Goal: Check status

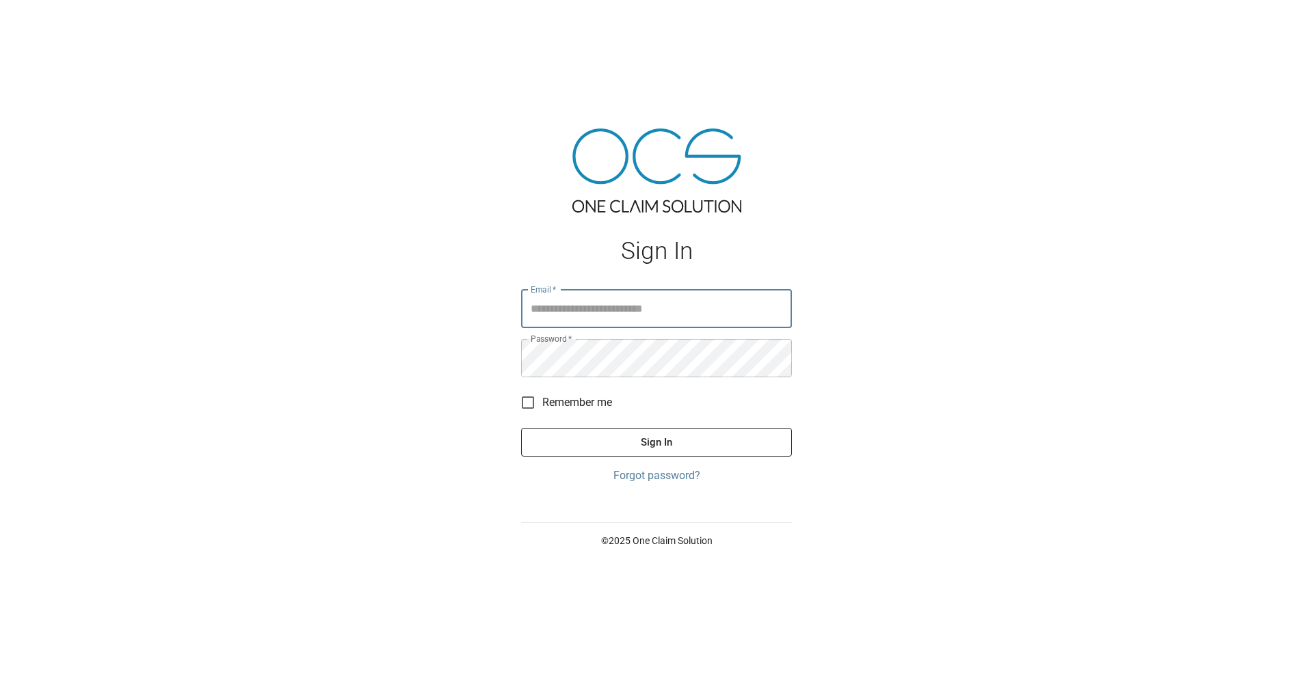
type input "**********"
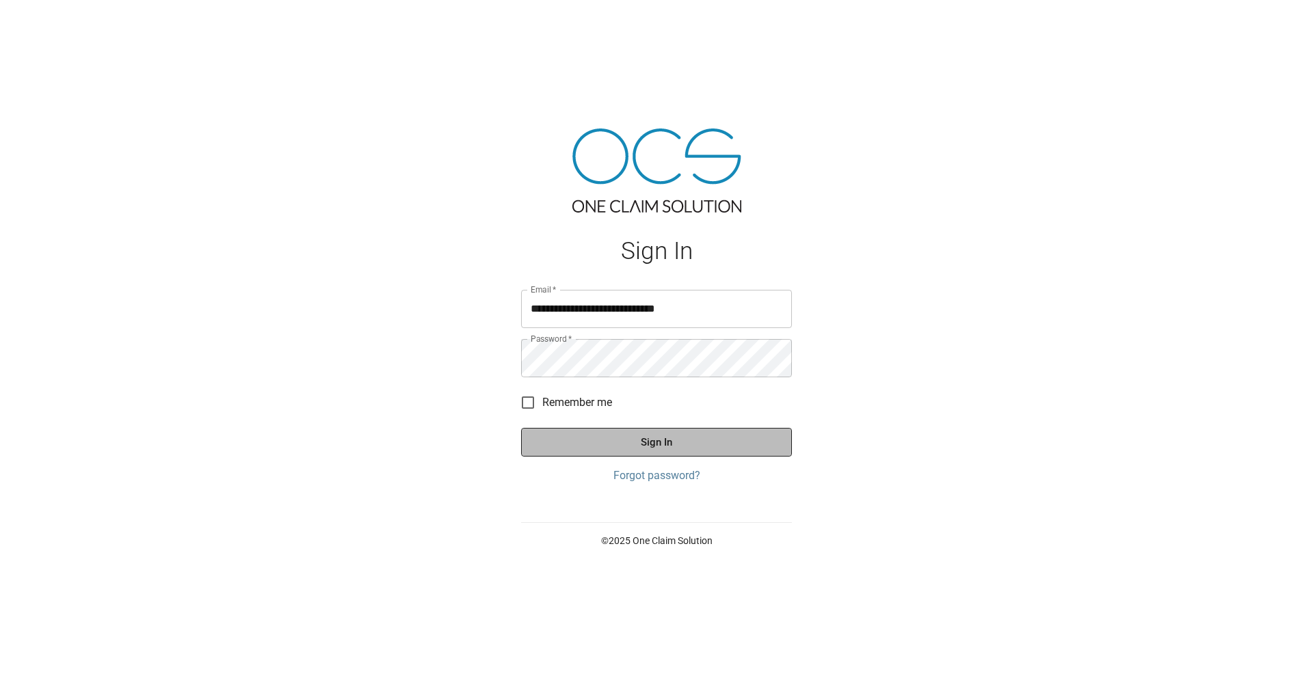
click at [618, 439] on button "Sign In" at bounding box center [656, 442] width 271 height 29
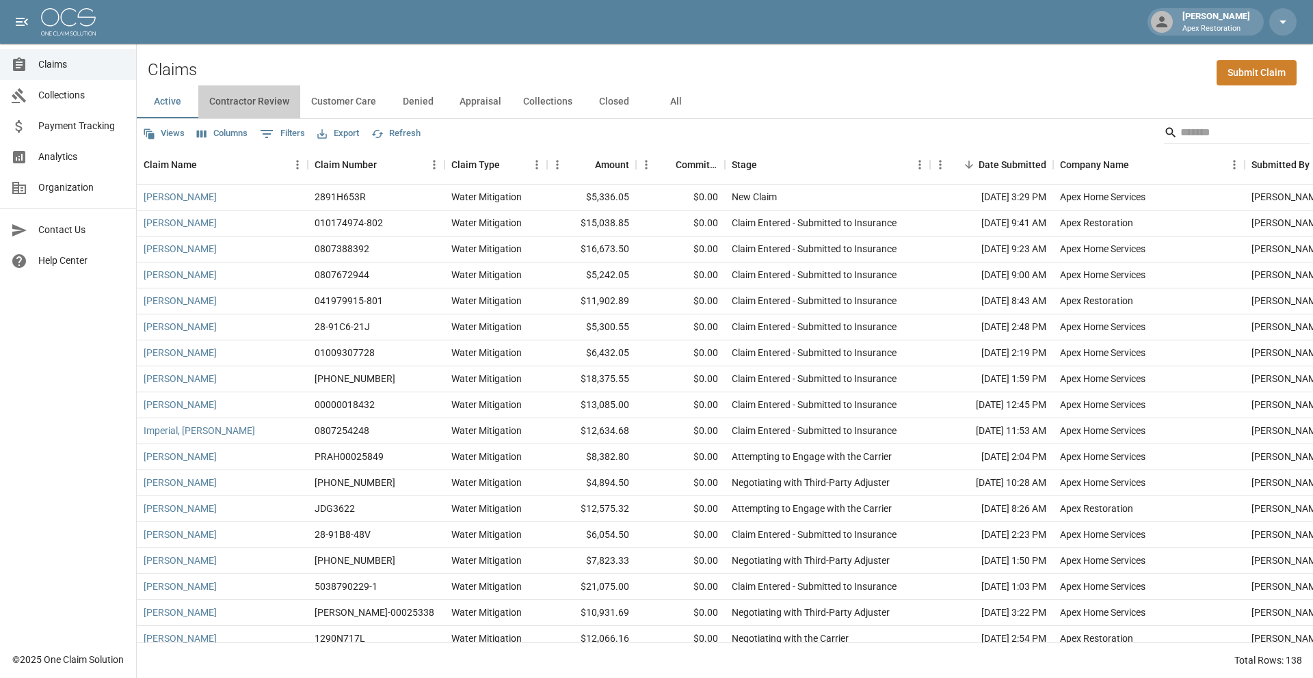
click at [254, 100] on button "Contractor Review" at bounding box center [249, 101] width 102 height 33
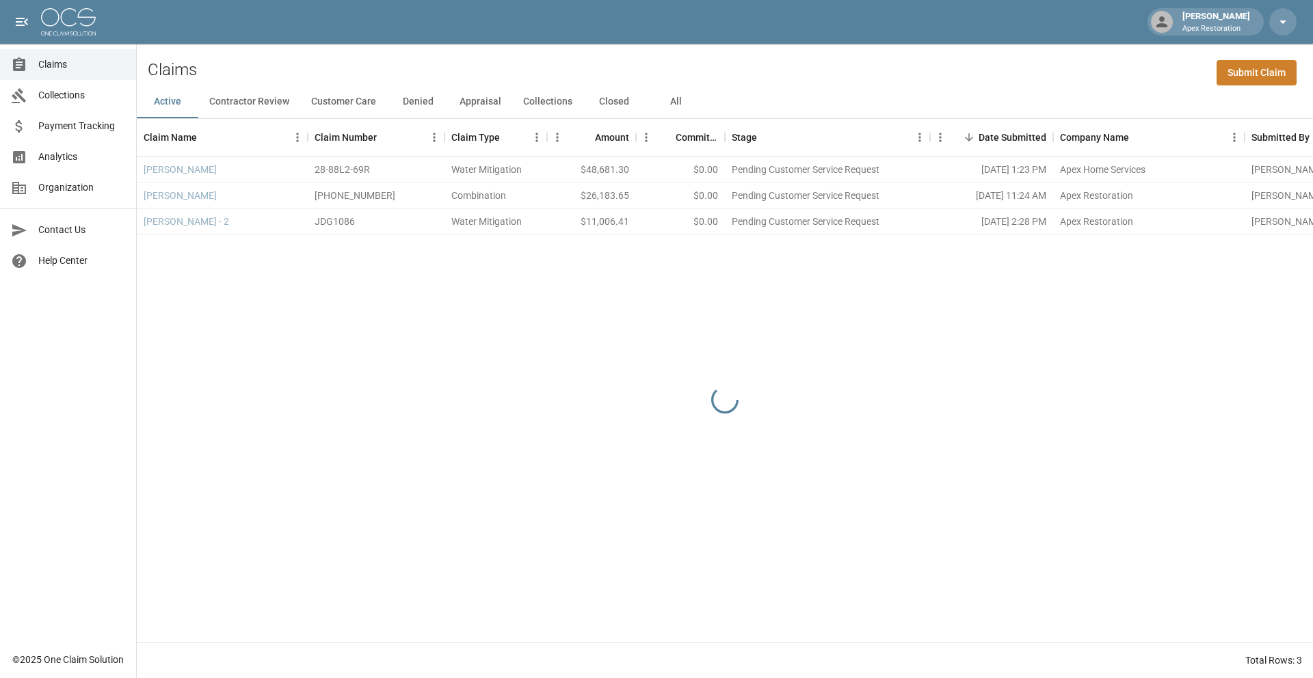
scroll to position [0, 1]
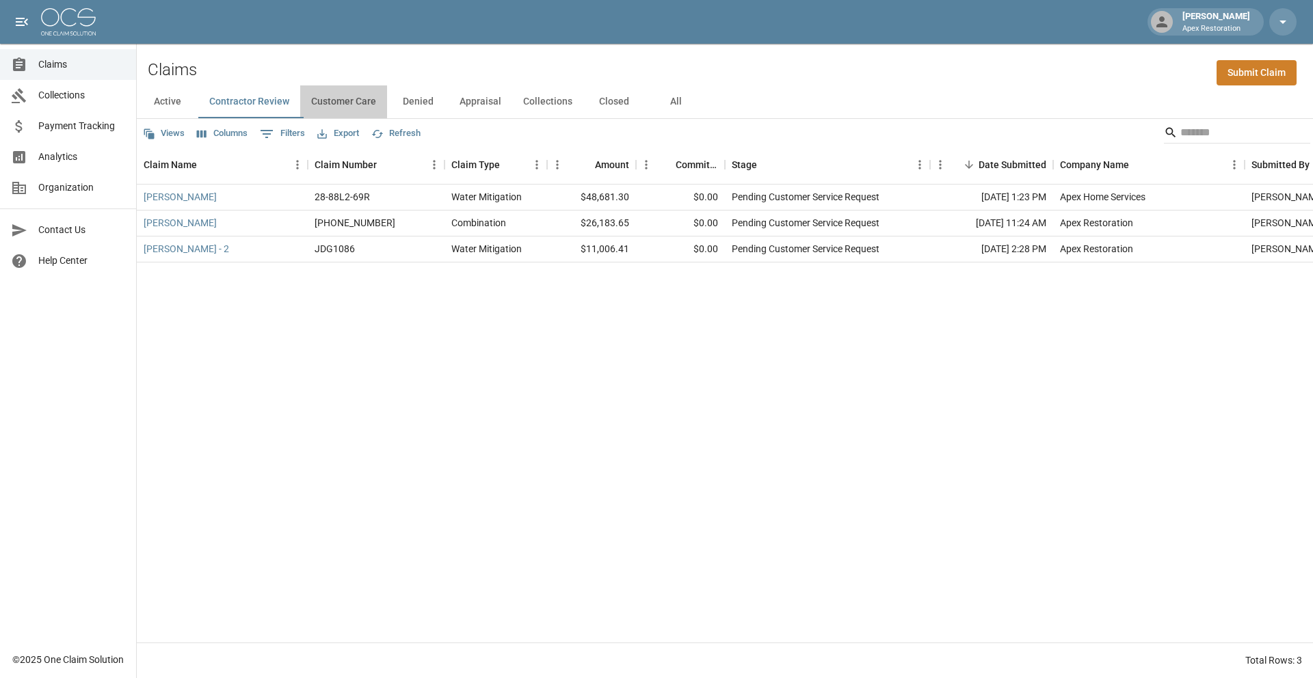
click at [344, 103] on button "Customer Care" at bounding box center [343, 101] width 87 height 33
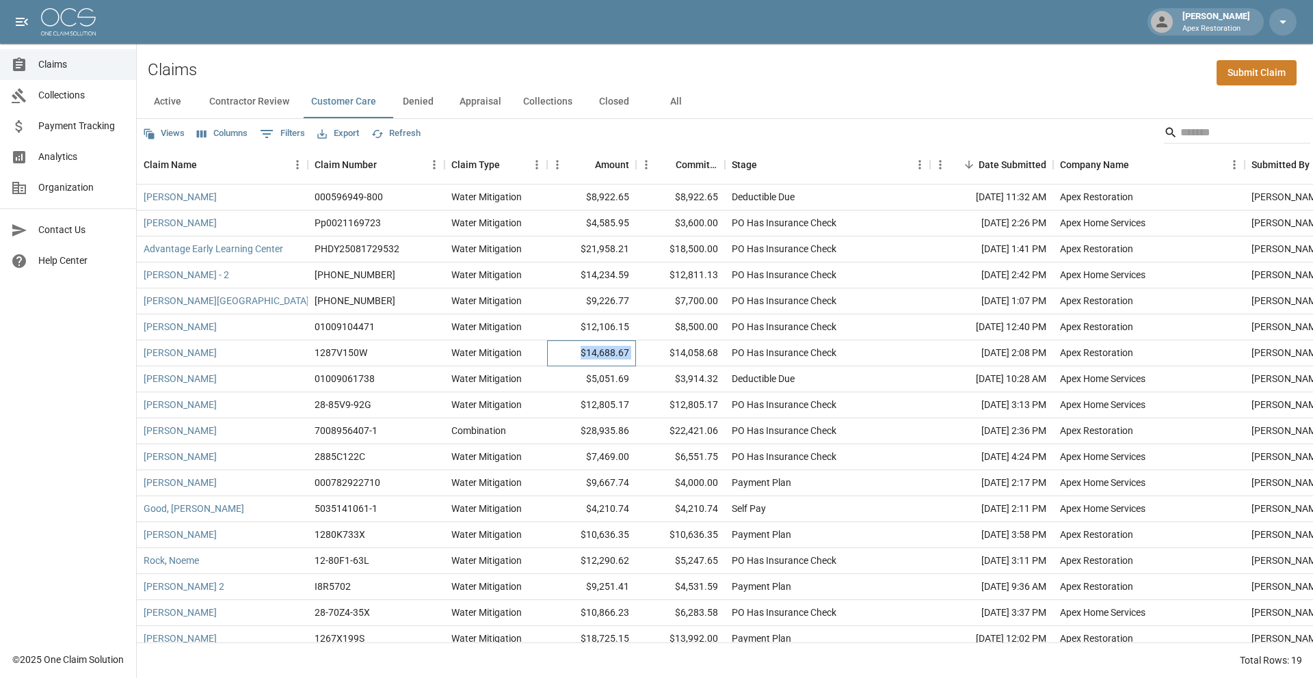
drag, startPoint x: 579, startPoint y: 352, endPoint x: 653, endPoint y: 346, distance: 73.4
click at [653, 346] on div "[PERSON_NAME] 1287V150W Water Mitigation $14,688.67 $14,058.68 PO Has Insurance…" at bounding box center [776, 354] width 1279 height 26
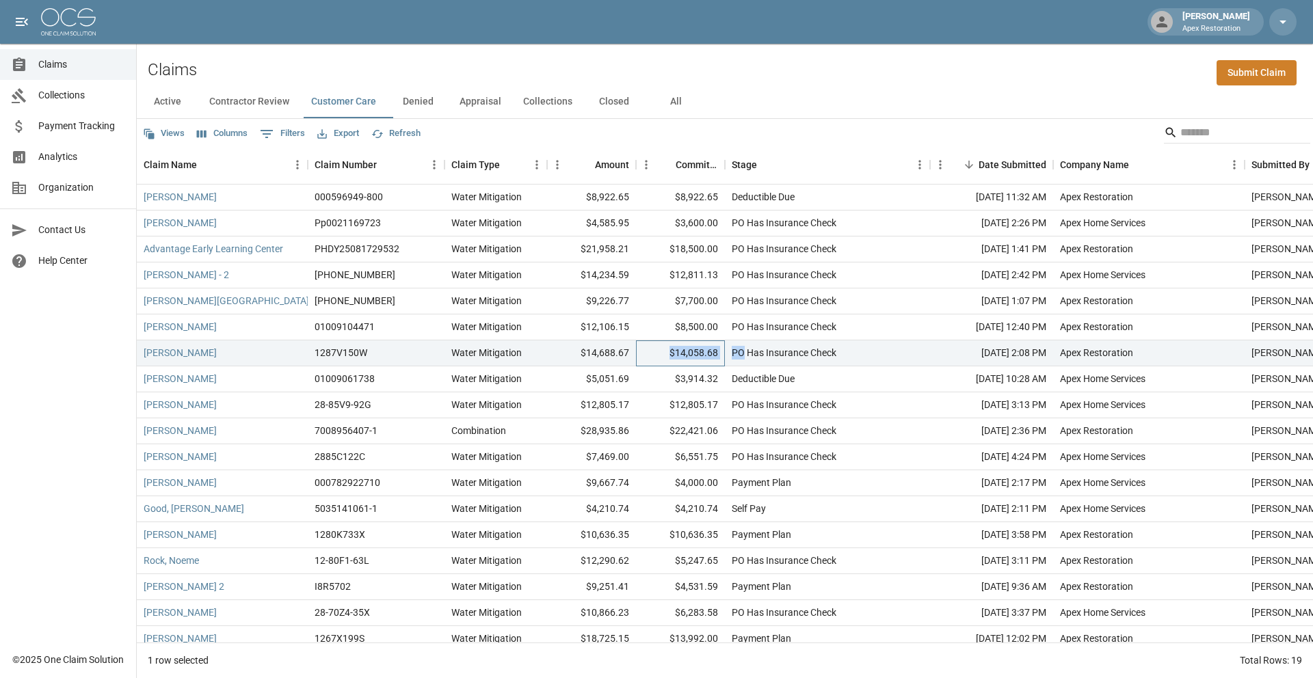
drag, startPoint x: 668, startPoint y: 351, endPoint x: 746, endPoint y: 353, distance: 78.0
click at [746, 353] on div "[PERSON_NAME] 1287V150W Water Mitigation $14,688.67 $14,058.68 PO Has Insurance…" at bounding box center [776, 354] width 1279 height 26
click at [739, 379] on div "Deductible Due" at bounding box center [763, 379] width 63 height 14
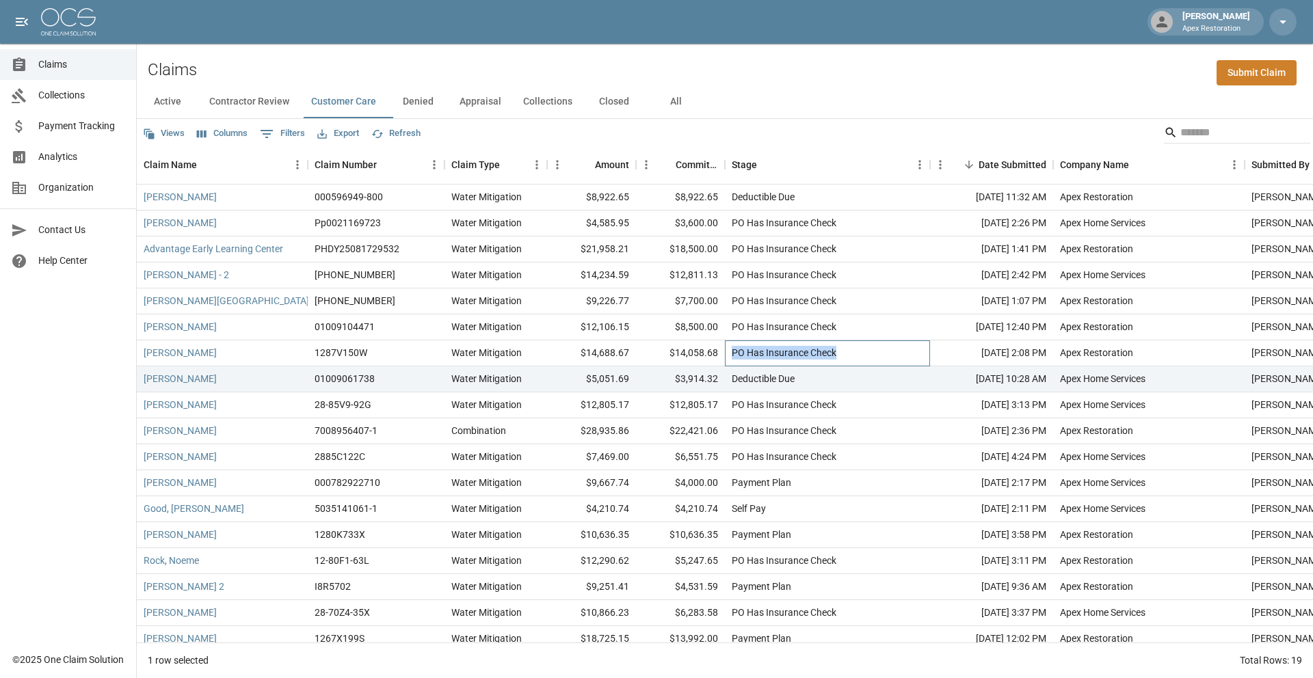
drag, startPoint x: 733, startPoint y: 352, endPoint x: 849, endPoint y: 352, distance: 116.3
click at [849, 352] on div "PO Has Insurance Check" at bounding box center [827, 354] width 205 height 26
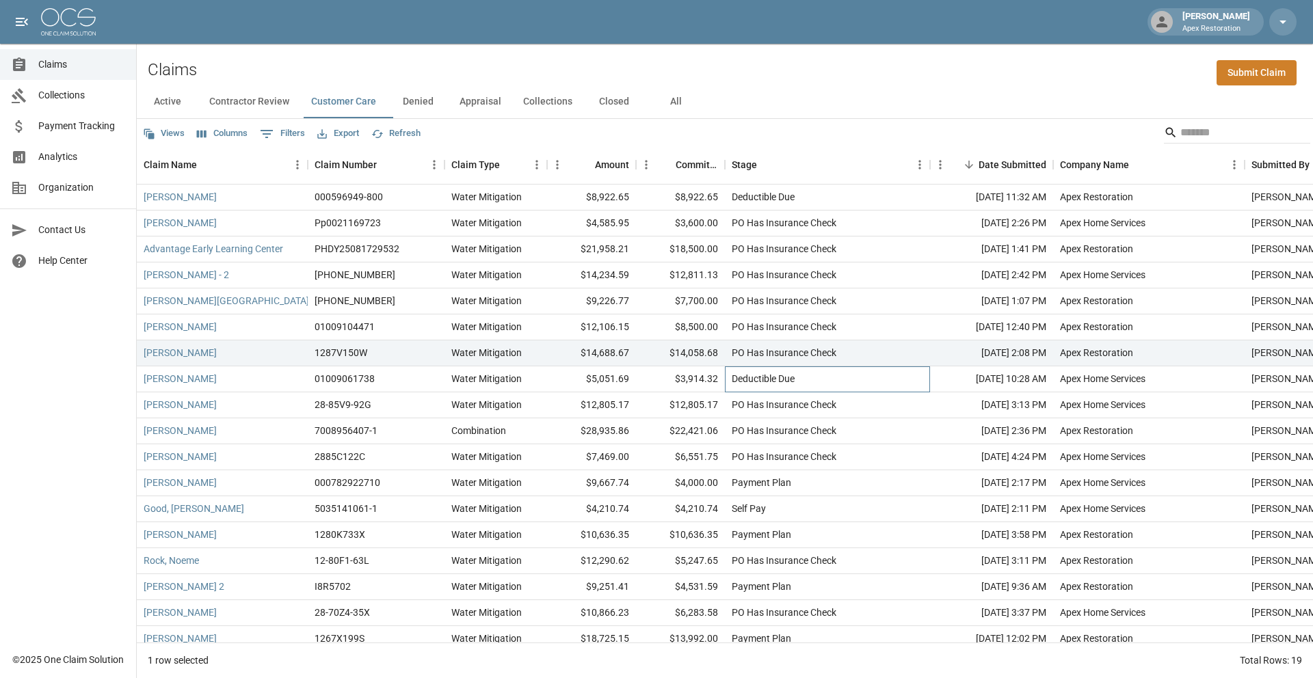
click at [726, 383] on div "Deductible Due" at bounding box center [827, 380] width 205 height 26
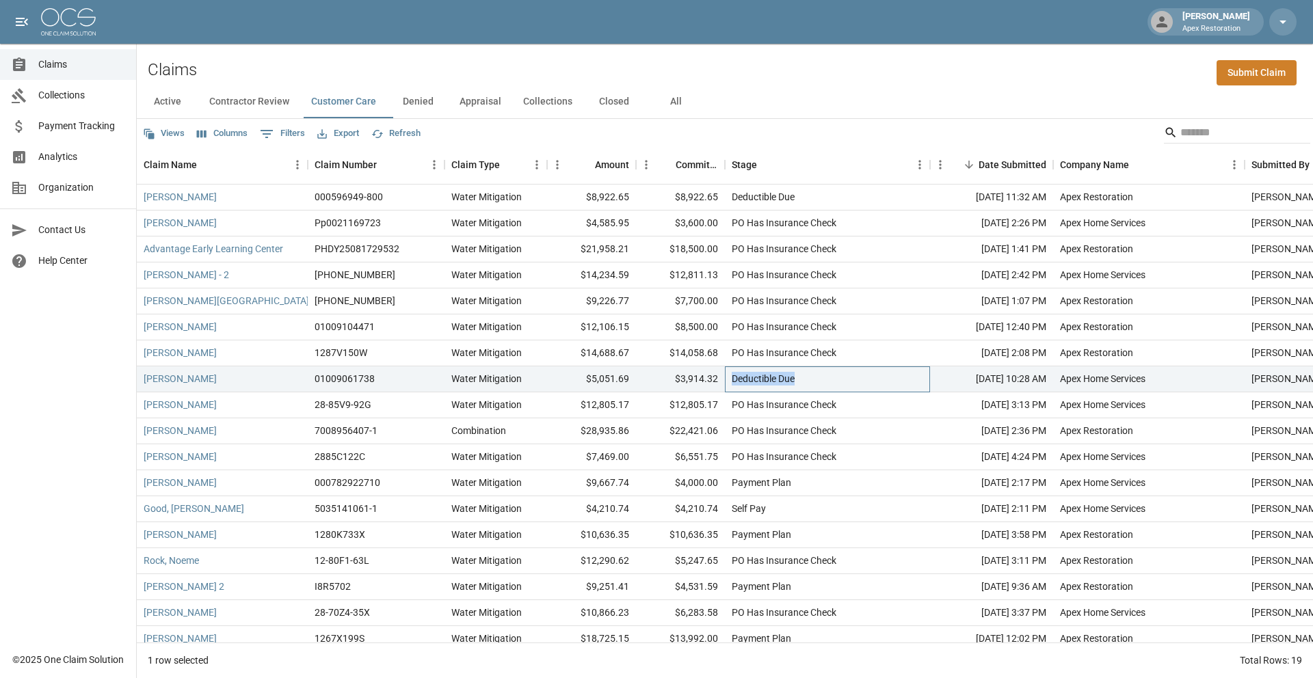
drag, startPoint x: 733, startPoint y: 382, endPoint x: 810, endPoint y: 378, distance: 77.4
click at [810, 378] on div "Deductible Due" at bounding box center [827, 380] width 205 height 26
click at [725, 410] on div "PO Has Insurance Check" at bounding box center [827, 406] width 205 height 26
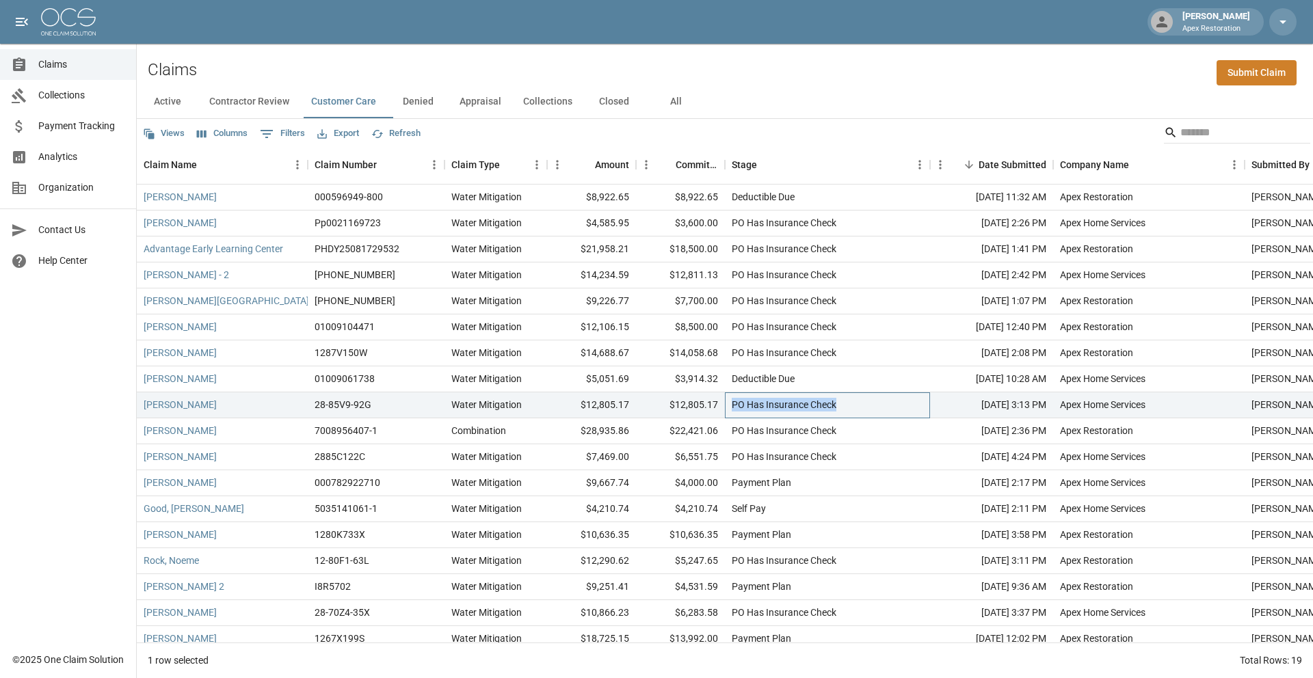
drag, startPoint x: 730, startPoint y: 405, endPoint x: 850, endPoint y: 408, distance: 119.7
click at [850, 408] on div "PO Has Insurance Check" at bounding box center [827, 406] width 205 height 26
click at [732, 431] on div "PO Has Insurance Check" at bounding box center [784, 431] width 105 height 14
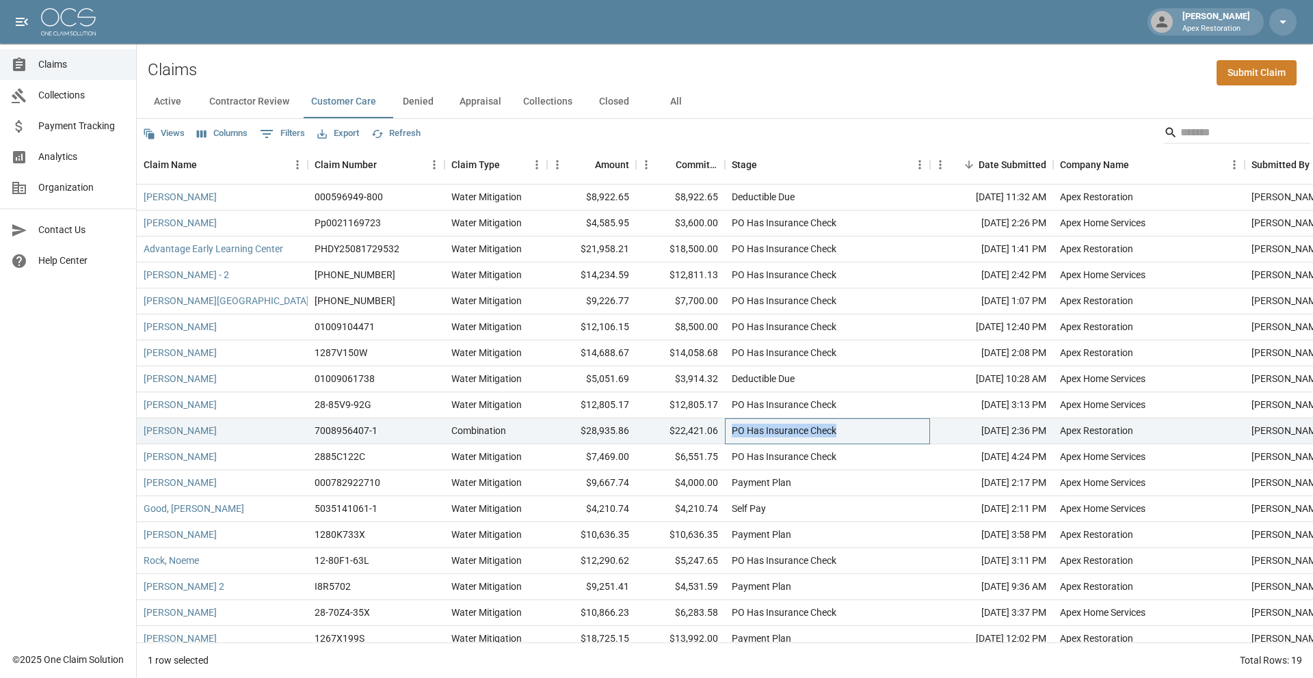
drag, startPoint x: 735, startPoint y: 432, endPoint x: 866, endPoint y: 434, distance: 131.3
click at [866, 434] on div "PO Has Insurance Check" at bounding box center [827, 432] width 205 height 26
click at [733, 450] on div "PO Has Insurance Check" at bounding box center [784, 457] width 105 height 14
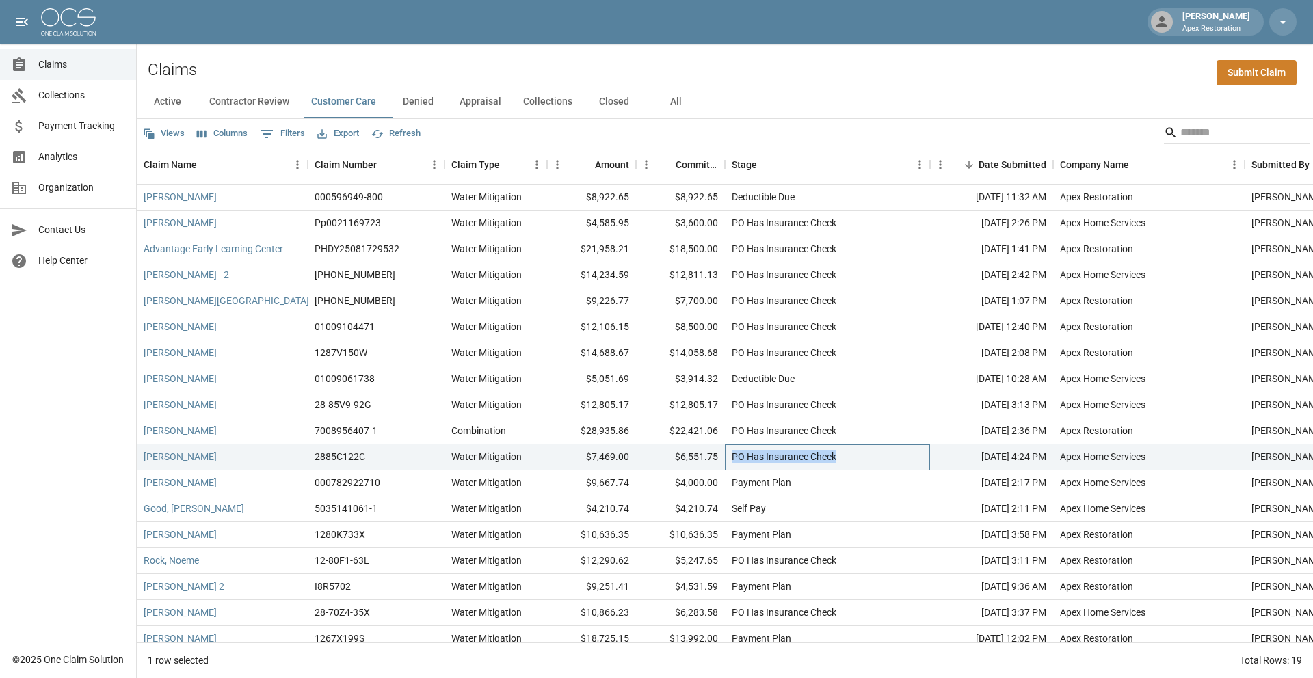
drag, startPoint x: 733, startPoint y: 455, endPoint x: 852, endPoint y: 464, distance: 118.7
click at [852, 465] on div "PO Has Insurance Check" at bounding box center [827, 458] width 205 height 26
click at [732, 486] on div "Payment Plan" at bounding box center [762, 483] width 60 height 14
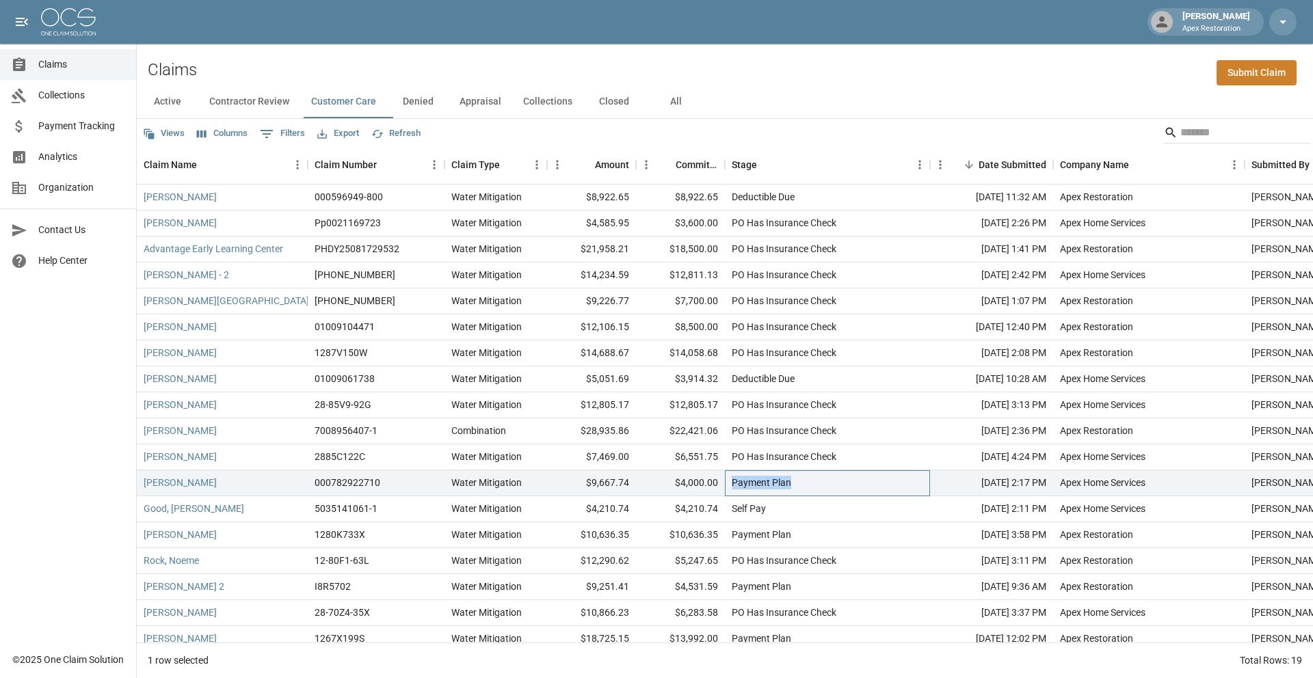
drag, startPoint x: 732, startPoint y: 483, endPoint x: 820, endPoint y: 485, distance: 88.3
click at [820, 485] on div "Payment Plan" at bounding box center [827, 484] width 205 height 26
click at [733, 507] on div "Self Pay" at bounding box center [749, 509] width 34 height 14
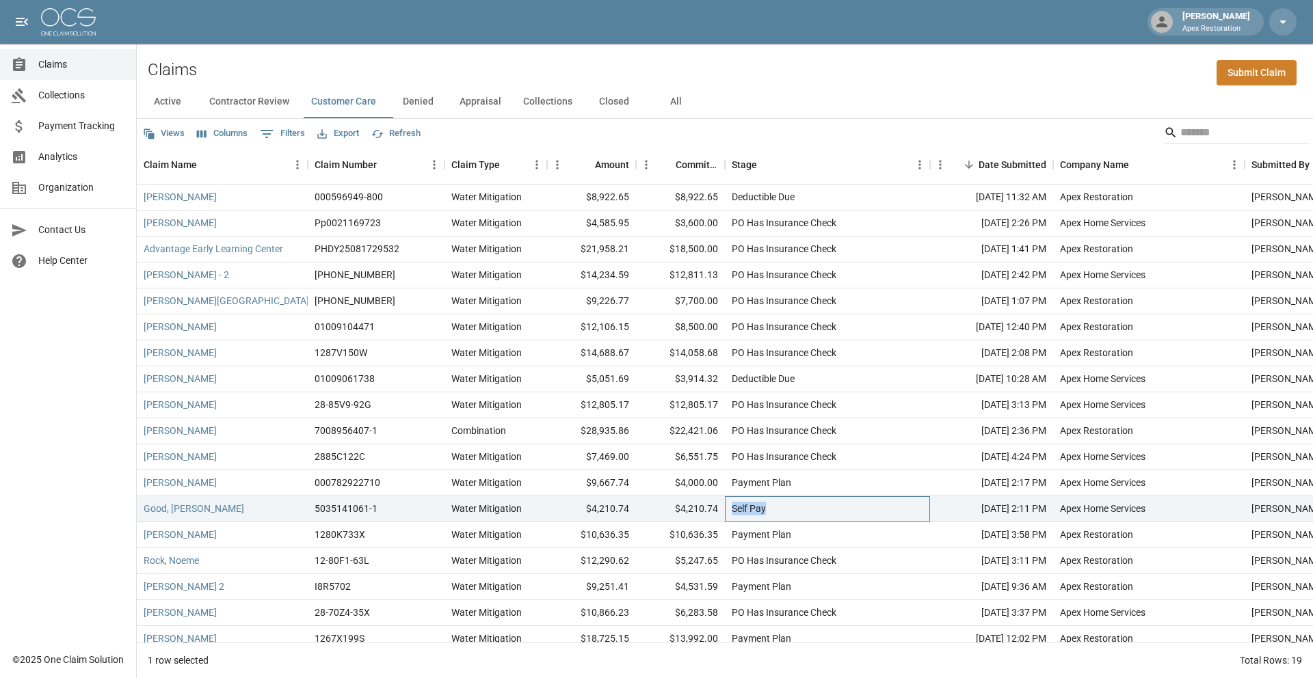
drag, startPoint x: 733, startPoint y: 508, endPoint x: 797, endPoint y: 508, distance: 63.6
click at [797, 508] on div "Self Pay" at bounding box center [827, 510] width 205 height 26
click at [730, 535] on div "Payment Plan" at bounding box center [827, 536] width 205 height 26
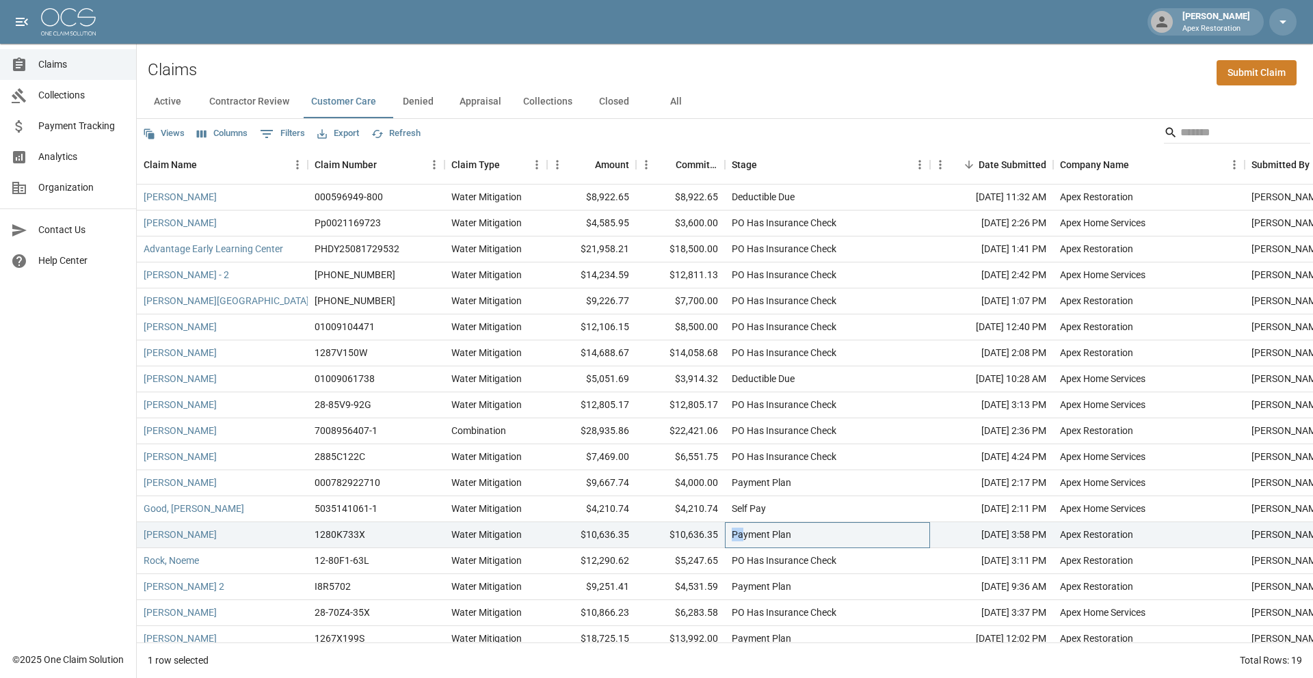
drag, startPoint x: 727, startPoint y: 533, endPoint x: 741, endPoint y: 532, distance: 13.7
click at [741, 532] on div "Payment Plan" at bounding box center [827, 536] width 205 height 26
drag, startPoint x: 748, startPoint y: 531, endPoint x: 801, endPoint y: 533, distance: 52.7
click at [801, 533] on div "Payment Plan" at bounding box center [827, 536] width 205 height 26
drag, startPoint x: 849, startPoint y: 558, endPoint x: 704, endPoint y: 571, distance: 145.6
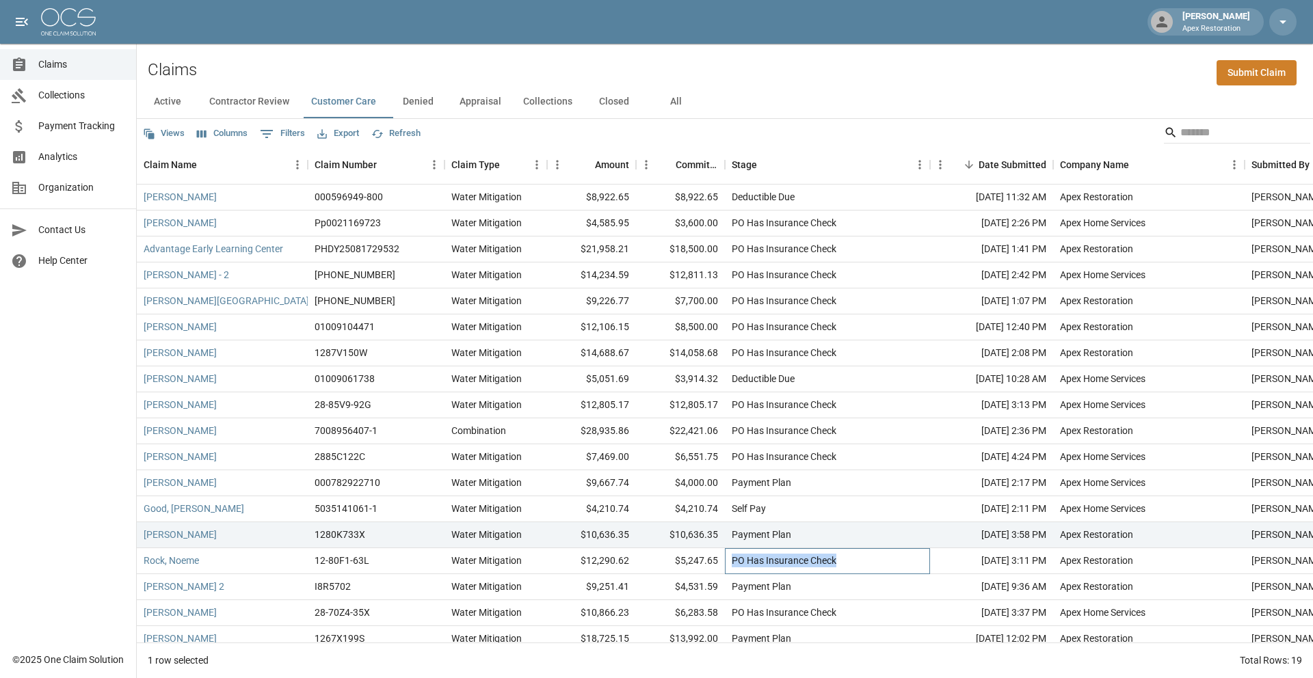
click at [704, 571] on div "Rock, Noeme 12-80F1-63L Water Mitigation $12,290.62 $5,247.65 PO Has Insurance …" at bounding box center [776, 562] width 1279 height 26
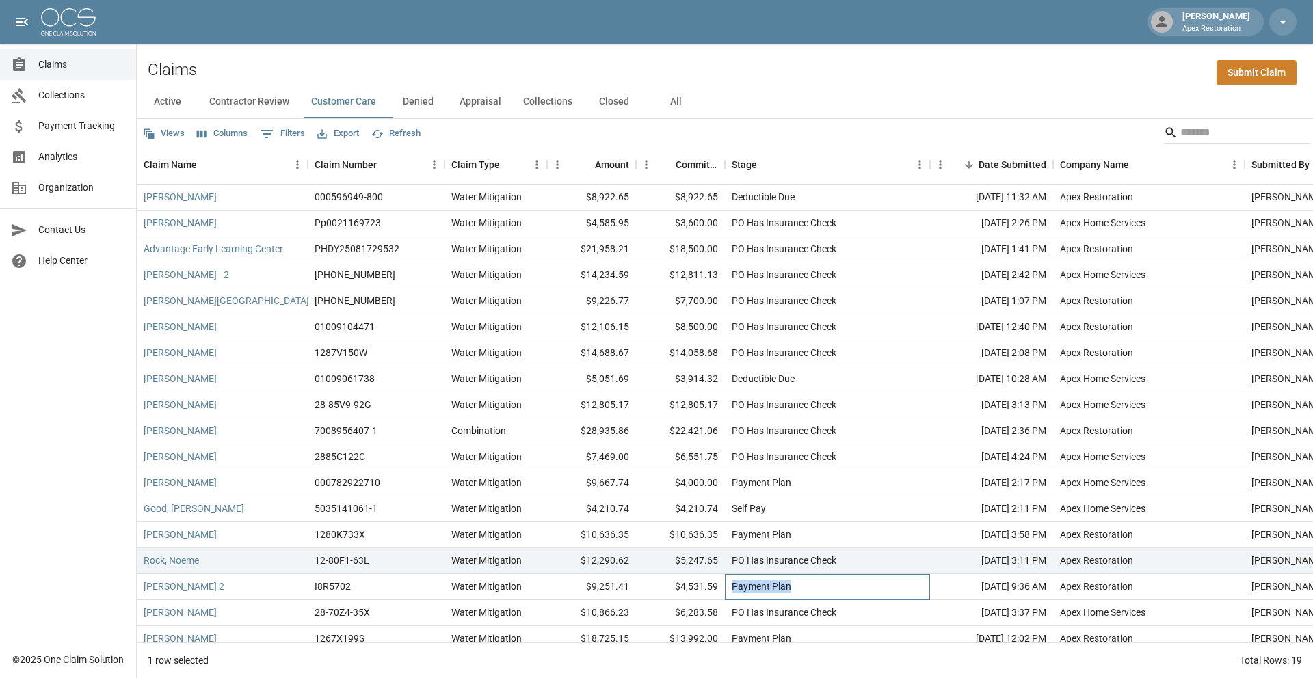
drag, startPoint x: 731, startPoint y: 586, endPoint x: 826, endPoint y: 589, distance: 95.1
click at [826, 590] on div "Payment Plan" at bounding box center [827, 588] width 205 height 26
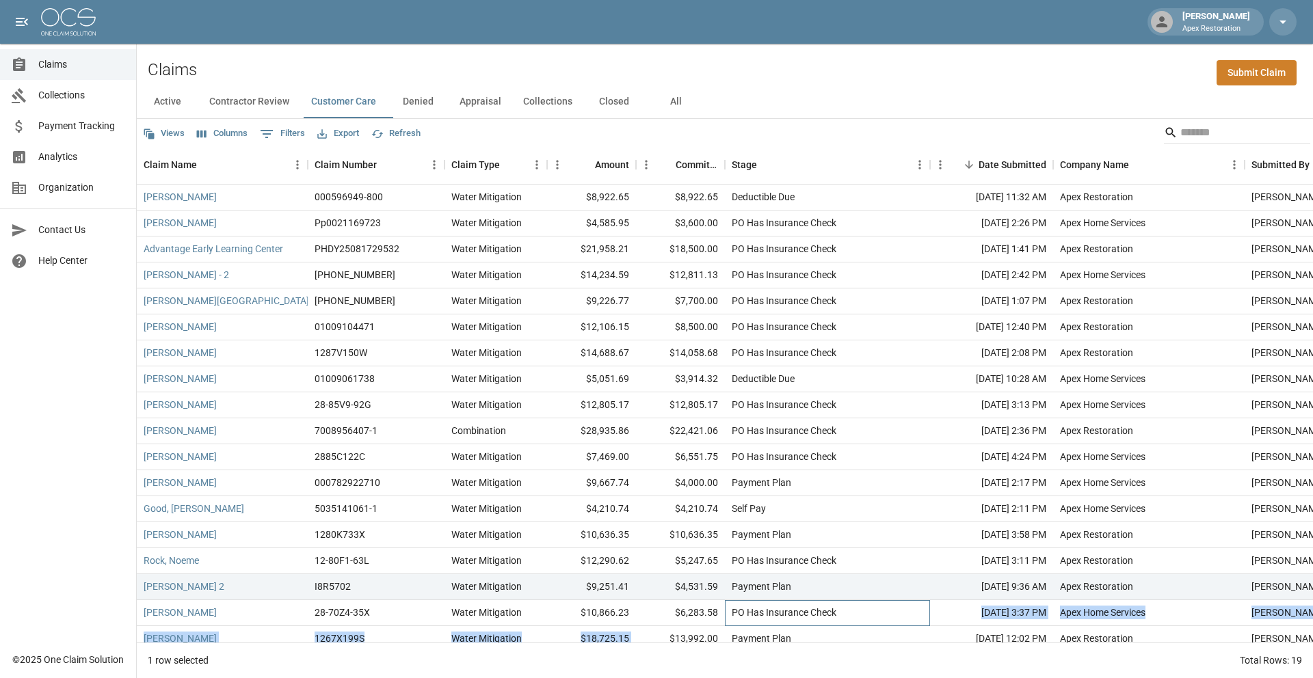
drag, startPoint x: 845, startPoint y: 611, endPoint x: 694, endPoint y: 630, distance: 153.0
click at [694, 630] on div "[PERSON_NAME] 000596949-800 Water Mitigation $8,922.65 $8,922.65 Deductible Due…" at bounding box center [776, 432] width 1279 height 494
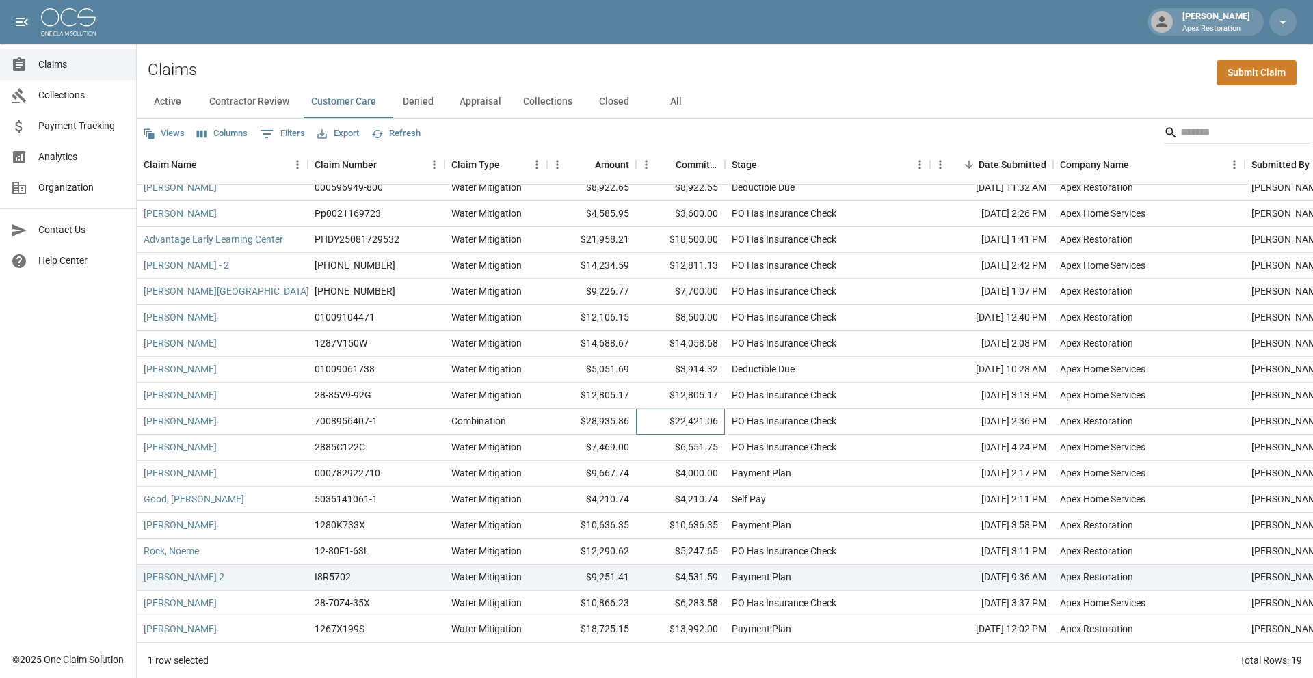
click at [714, 423] on div "$22,421.06" at bounding box center [680, 422] width 89 height 26
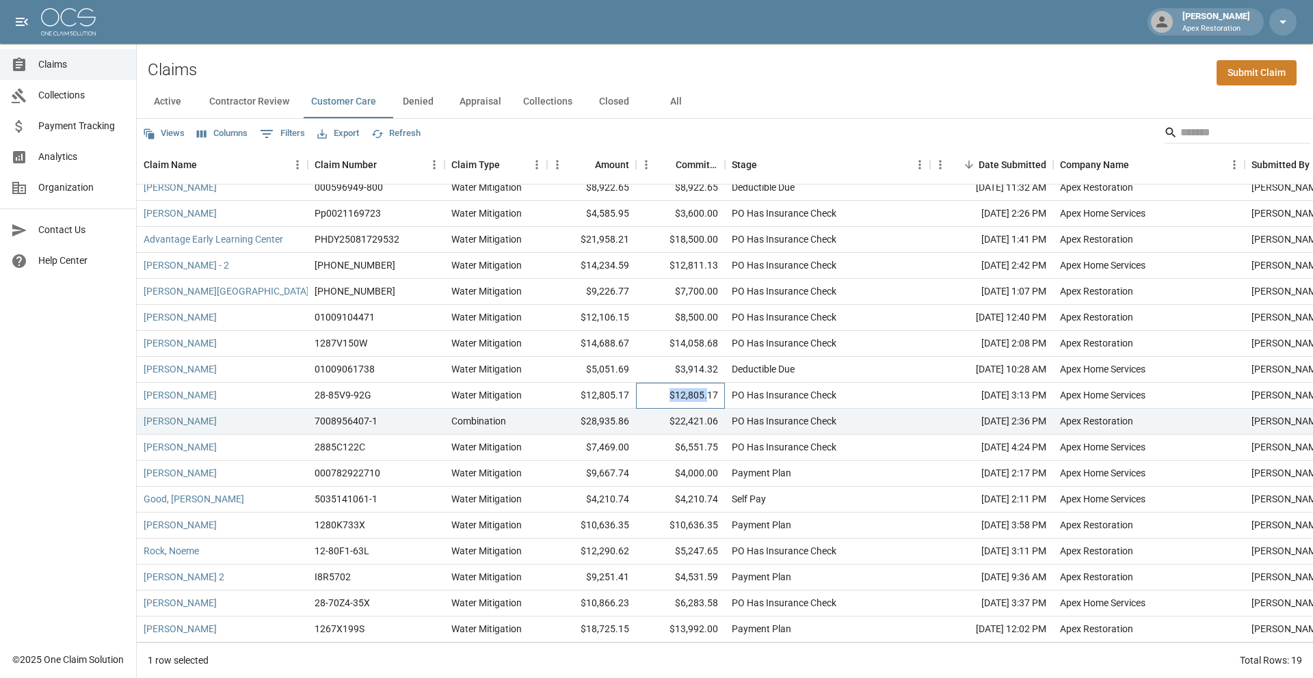
drag, startPoint x: 671, startPoint y: 395, endPoint x: 711, endPoint y: 395, distance: 39.7
click at [710, 395] on div "$12,805.17" at bounding box center [680, 396] width 89 height 26
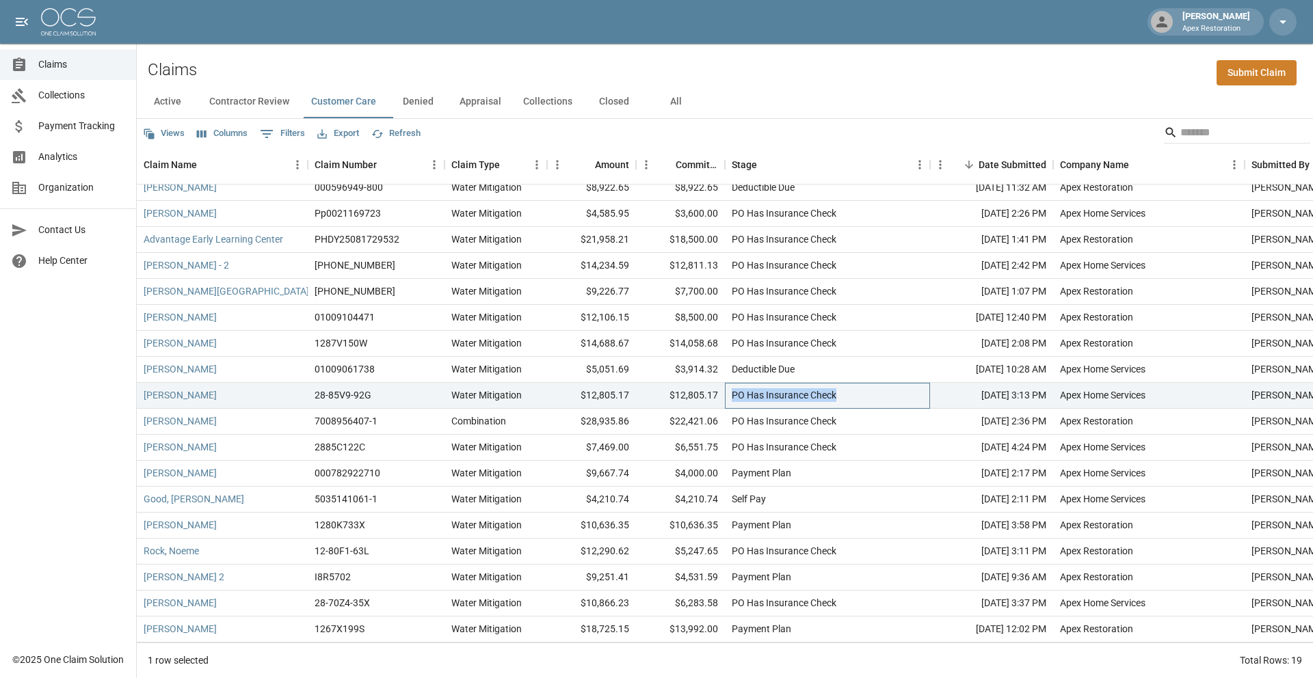
drag, startPoint x: 730, startPoint y: 396, endPoint x: 874, endPoint y: 400, distance: 143.7
click at [878, 402] on div "PO Has Insurance Check" at bounding box center [827, 396] width 205 height 26
drag, startPoint x: 732, startPoint y: 317, endPoint x: 883, endPoint y: 321, distance: 151.2
click at [881, 321] on div "PO Has Insurance Check" at bounding box center [827, 318] width 205 height 26
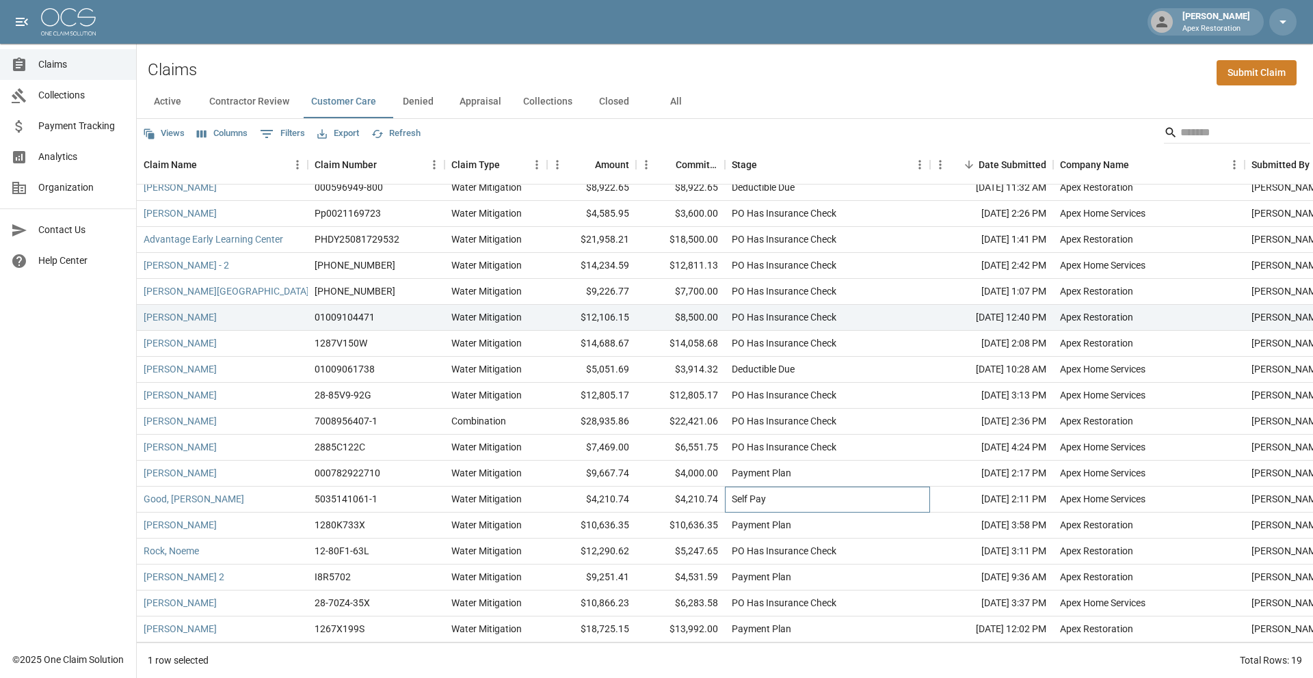
click at [418, 98] on button "Denied" at bounding box center [418, 101] width 62 height 33
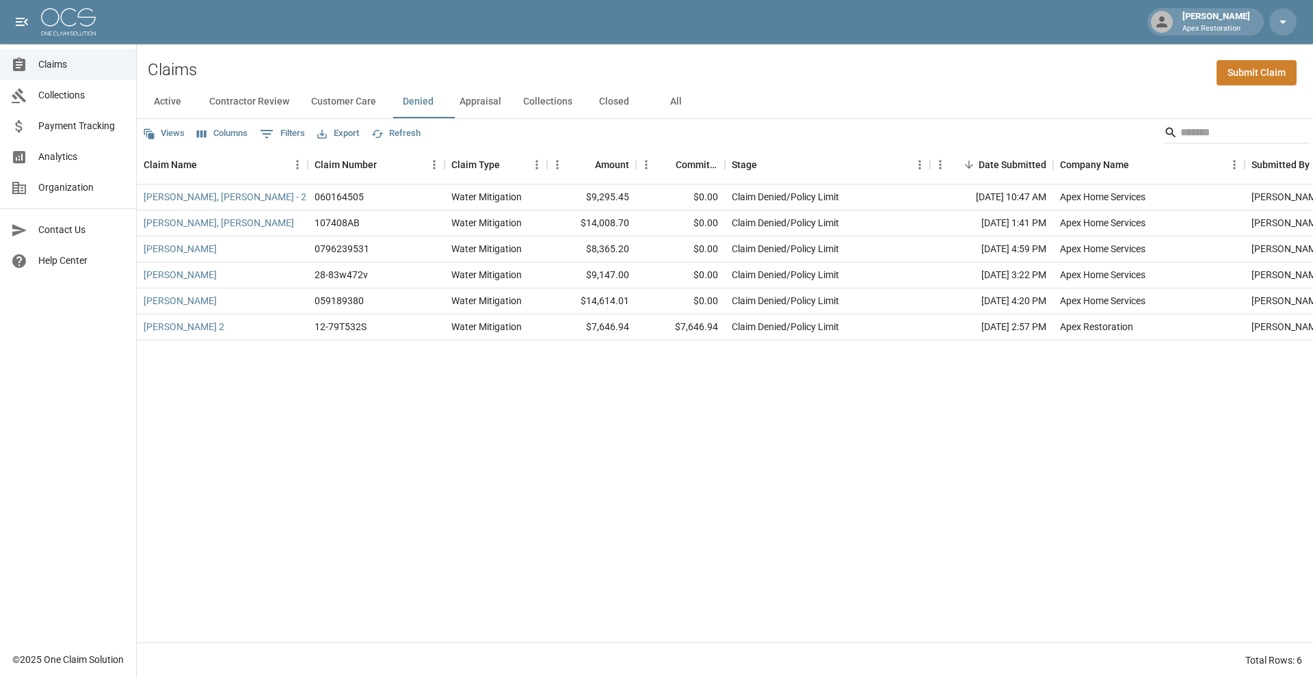
click at [495, 105] on button "Appraisal" at bounding box center [481, 101] width 64 height 33
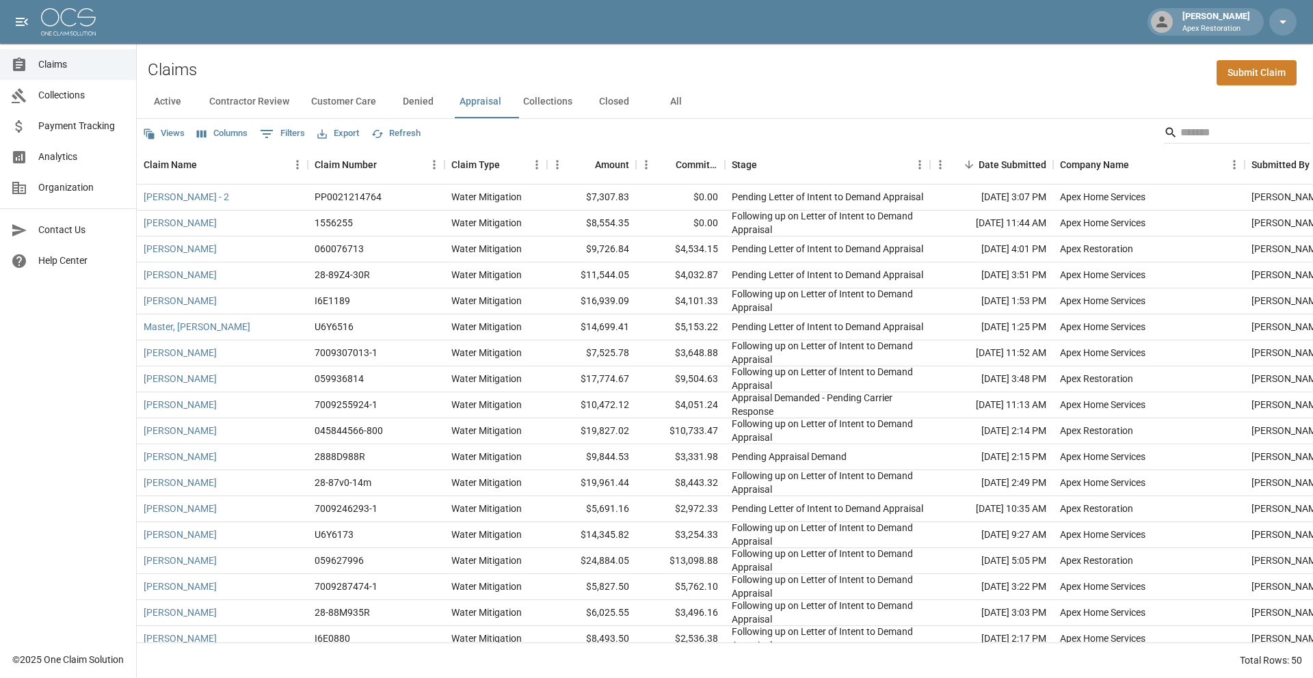
click at [568, 105] on button "Collections" at bounding box center [547, 101] width 71 height 33
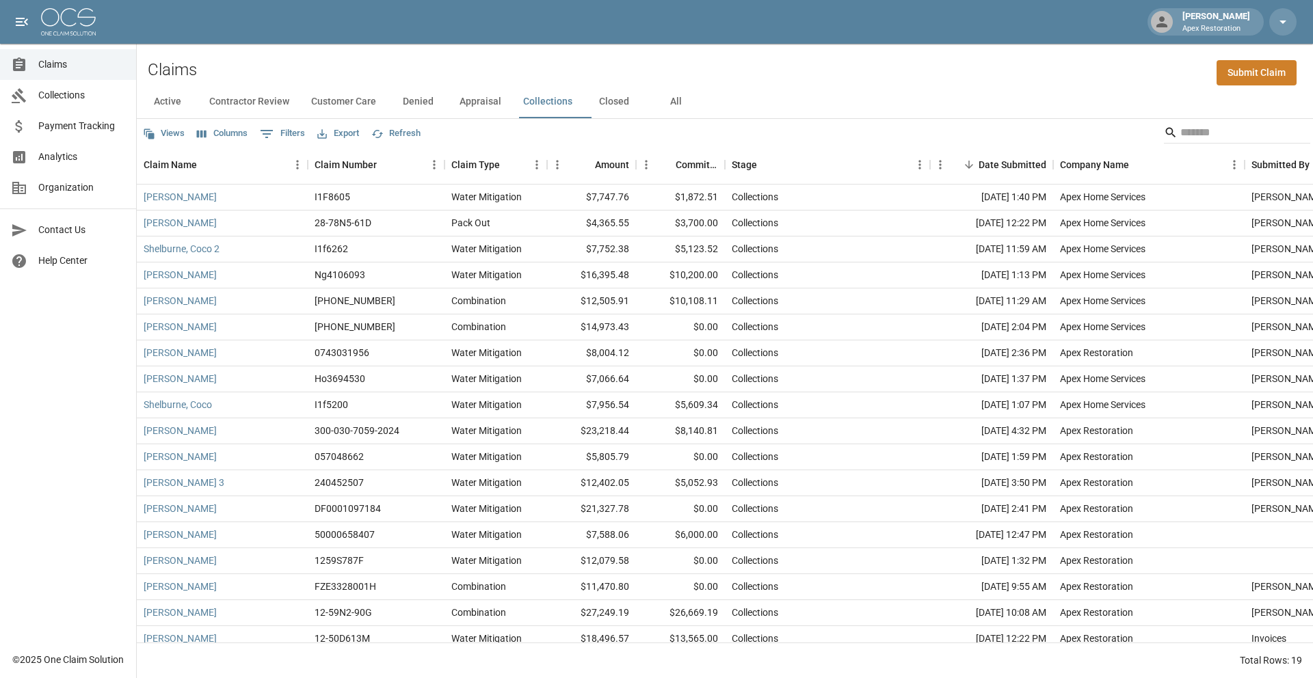
click at [68, 128] on span "Payment Tracking" at bounding box center [81, 126] width 87 height 14
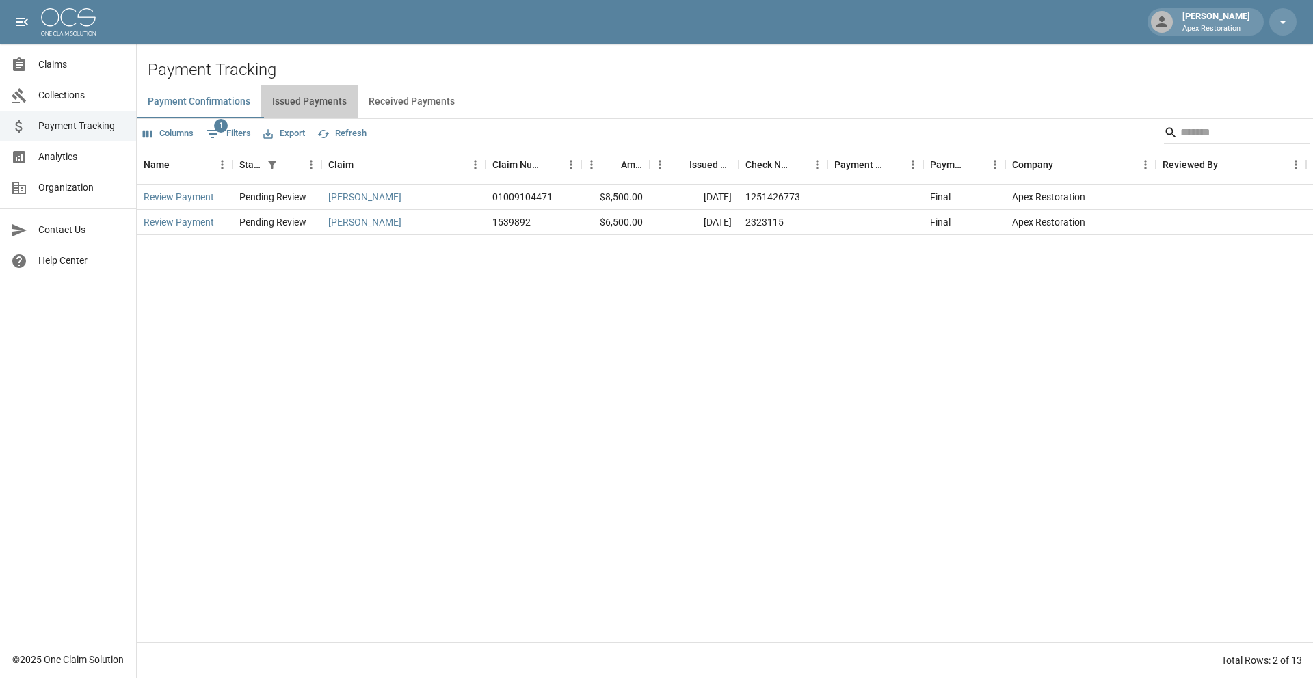
click at [328, 112] on button "Issued Payments" at bounding box center [309, 101] width 96 height 33
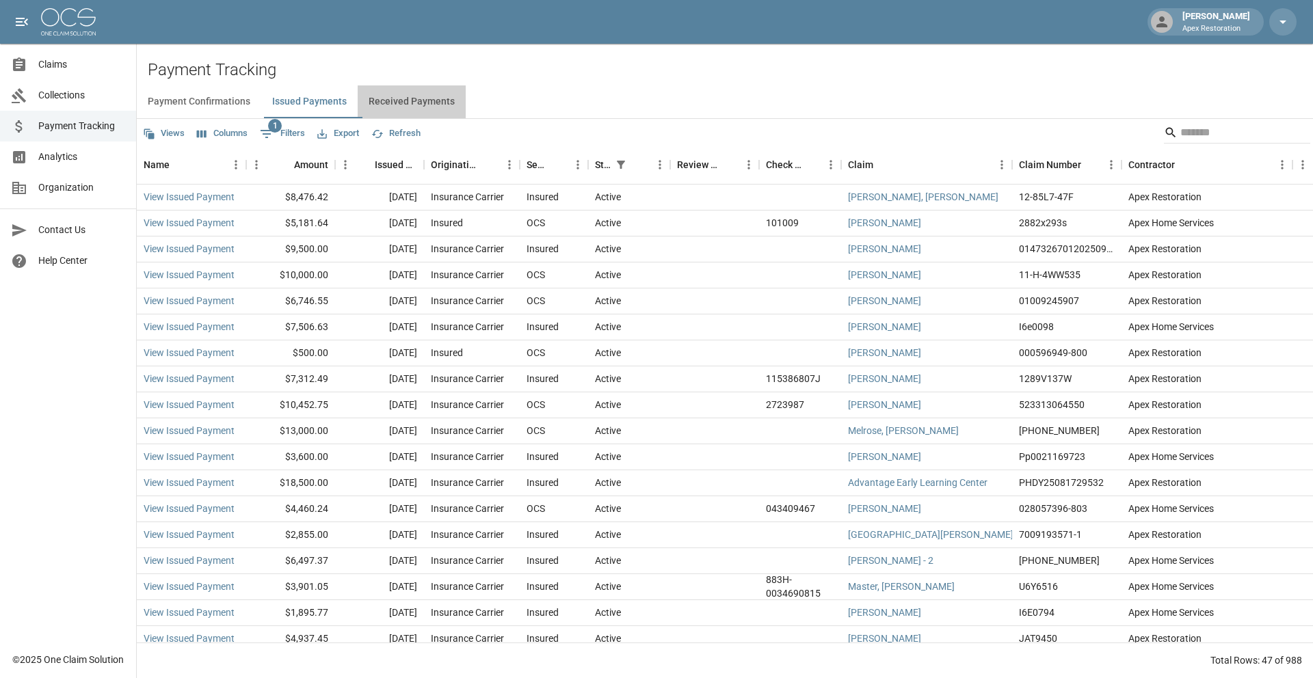
click at [400, 103] on button "Received Payments" at bounding box center [412, 101] width 108 height 33
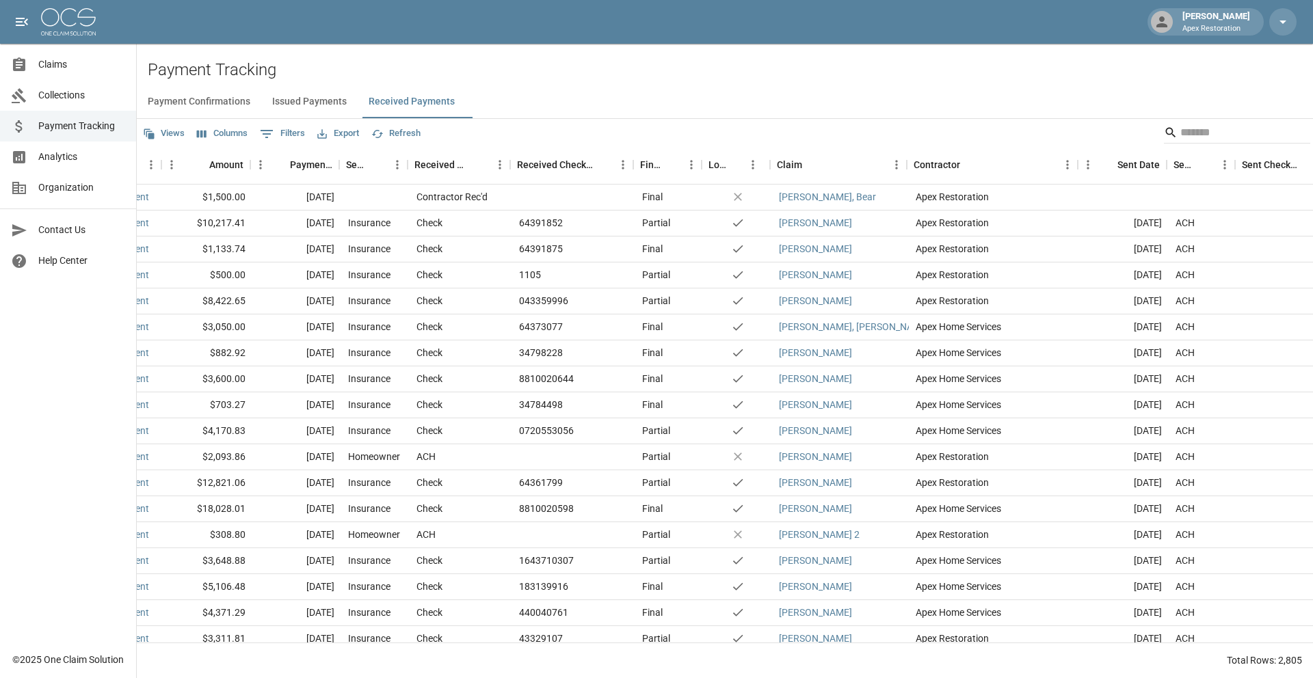
scroll to position [0, 58]
click at [317, 103] on button "Issued Payments" at bounding box center [309, 101] width 96 height 33
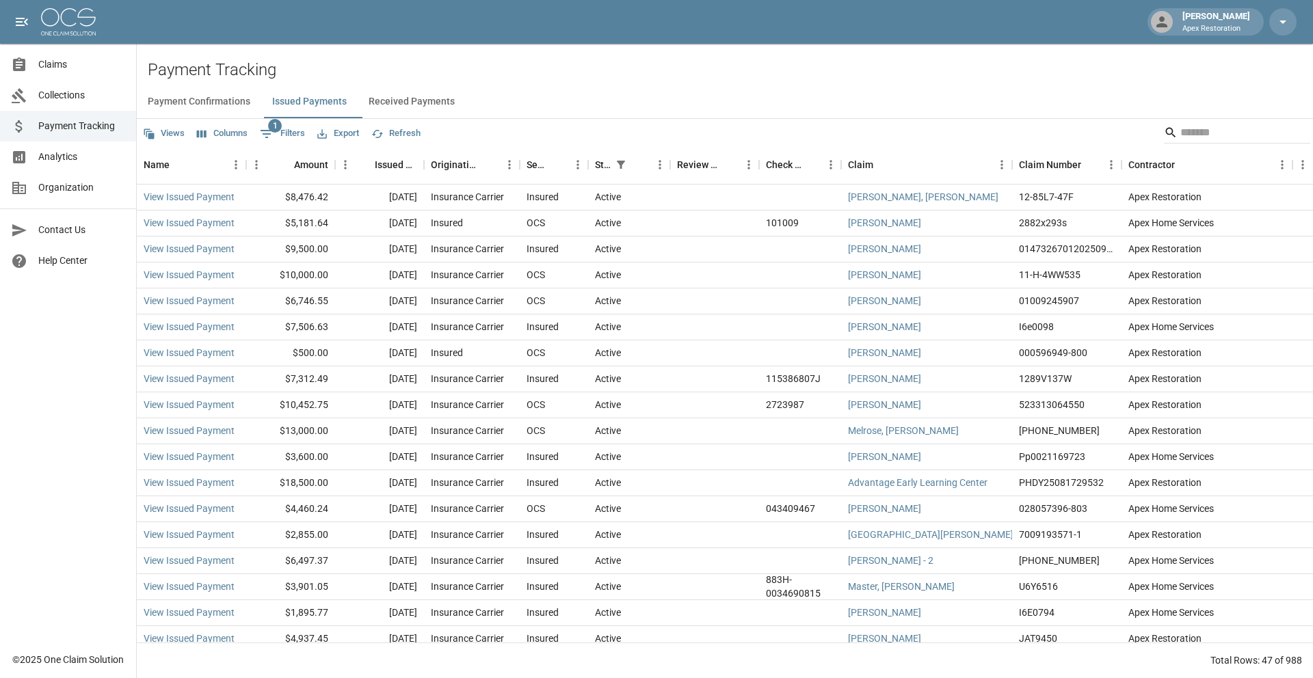
click at [156, 103] on button "Payment Confirmations" at bounding box center [199, 101] width 124 height 33
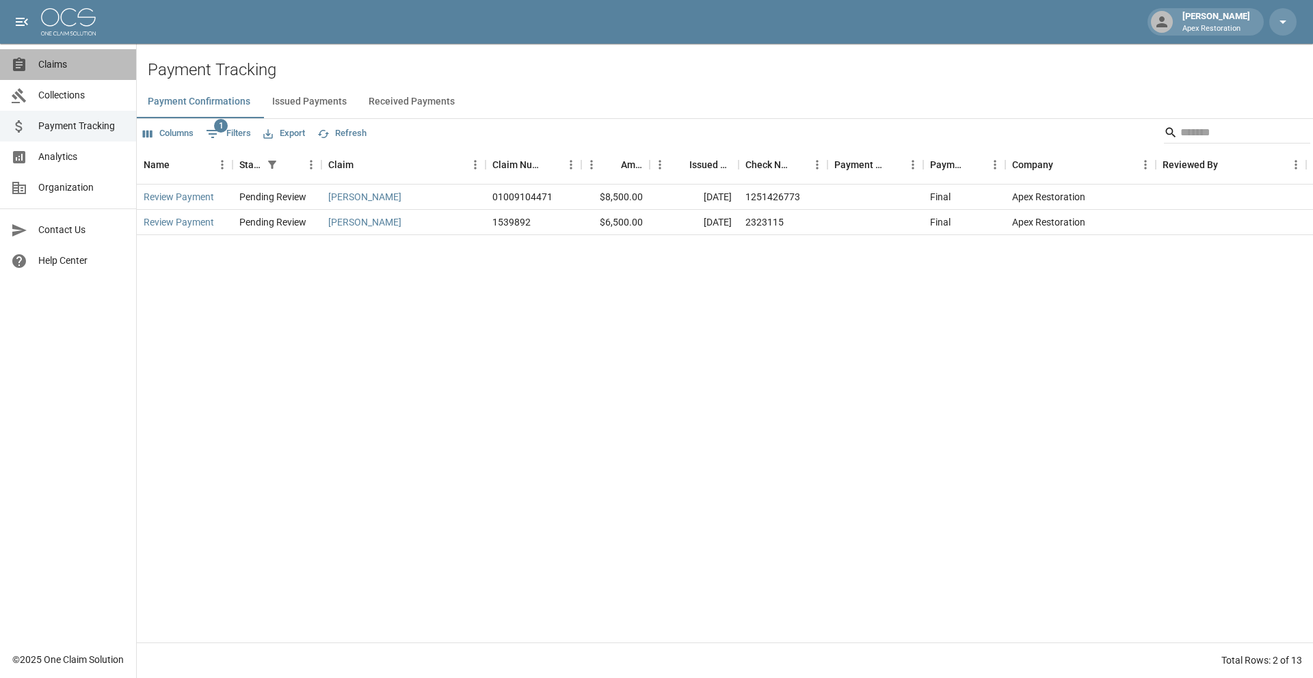
click at [57, 57] on span "Claims" at bounding box center [81, 64] width 87 height 14
